Goal: Task Accomplishment & Management: Manage account settings

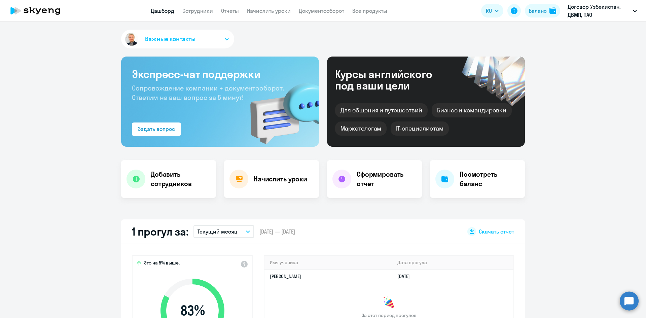
select select "30"
click at [197, 13] on link "Сотрудники" at bounding box center [197, 10] width 31 height 7
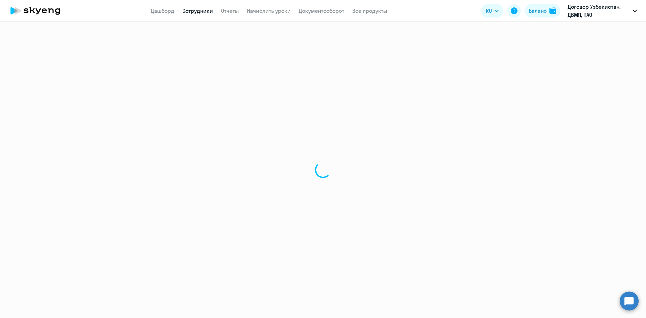
select select "30"
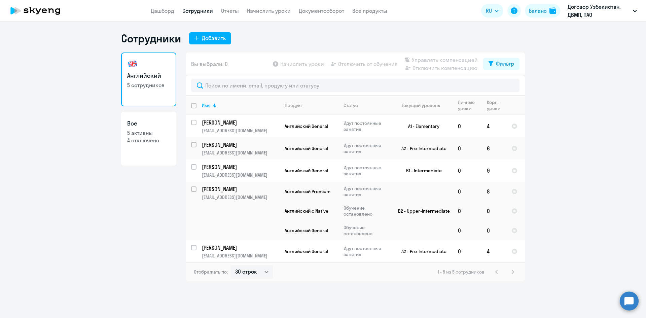
click at [351, 65] on app-table-action-button "Отключить от обучения" at bounding box center [363, 64] width 68 height 8
click at [351, 62] on app-table-action-button "Отключить от обучения" at bounding box center [363, 64] width 68 height 8
click at [196, 248] on input "select row 1597314" at bounding box center [197, 251] width 13 height 13
checkbox input "true"
click at [370, 66] on span "Отключить от обучения" at bounding box center [368, 64] width 60 height 8
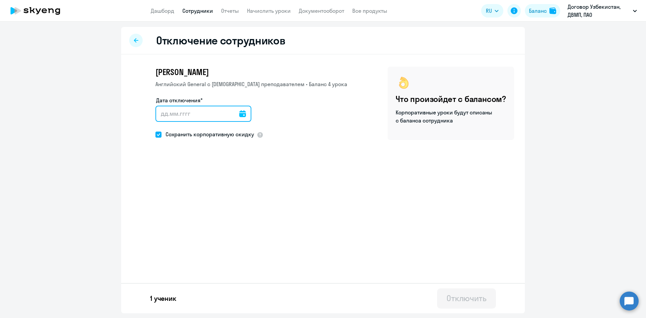
click at [176, 114] on input "Дата отключения*" at bounding box center [203, 114] width 96 height 16
click at [164, 117] on input "Дата отключения*" at bounding box center [203, 114] width 96 height 16
type input "[DATE]"
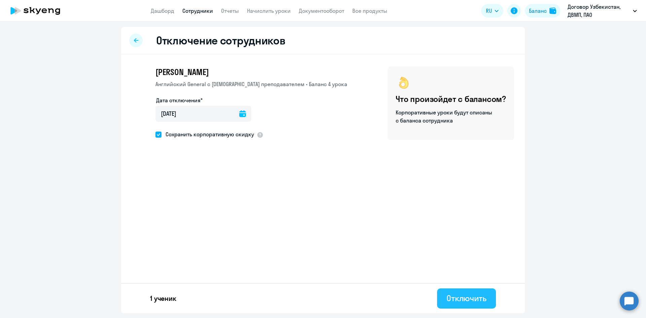
click at [457, 298] on div "Отключить" at bounding box center [466, 298] width 40 height 11
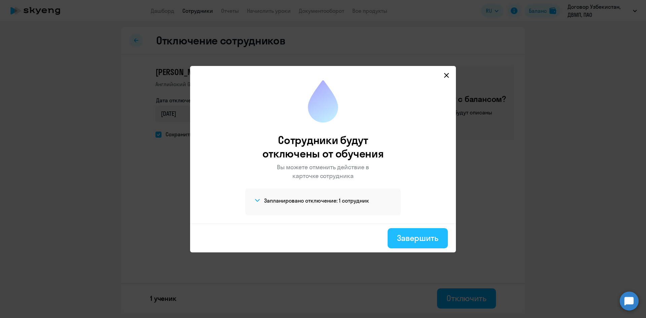
click at [414, 240] on div "Завершить" at bounding box center [417, 237] width 41 height 11
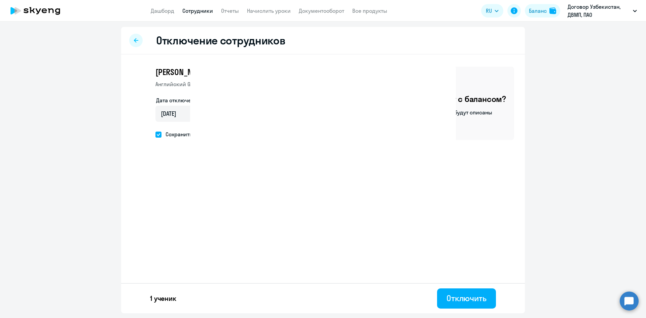
select select "30"
